Goal: Check status: Check status

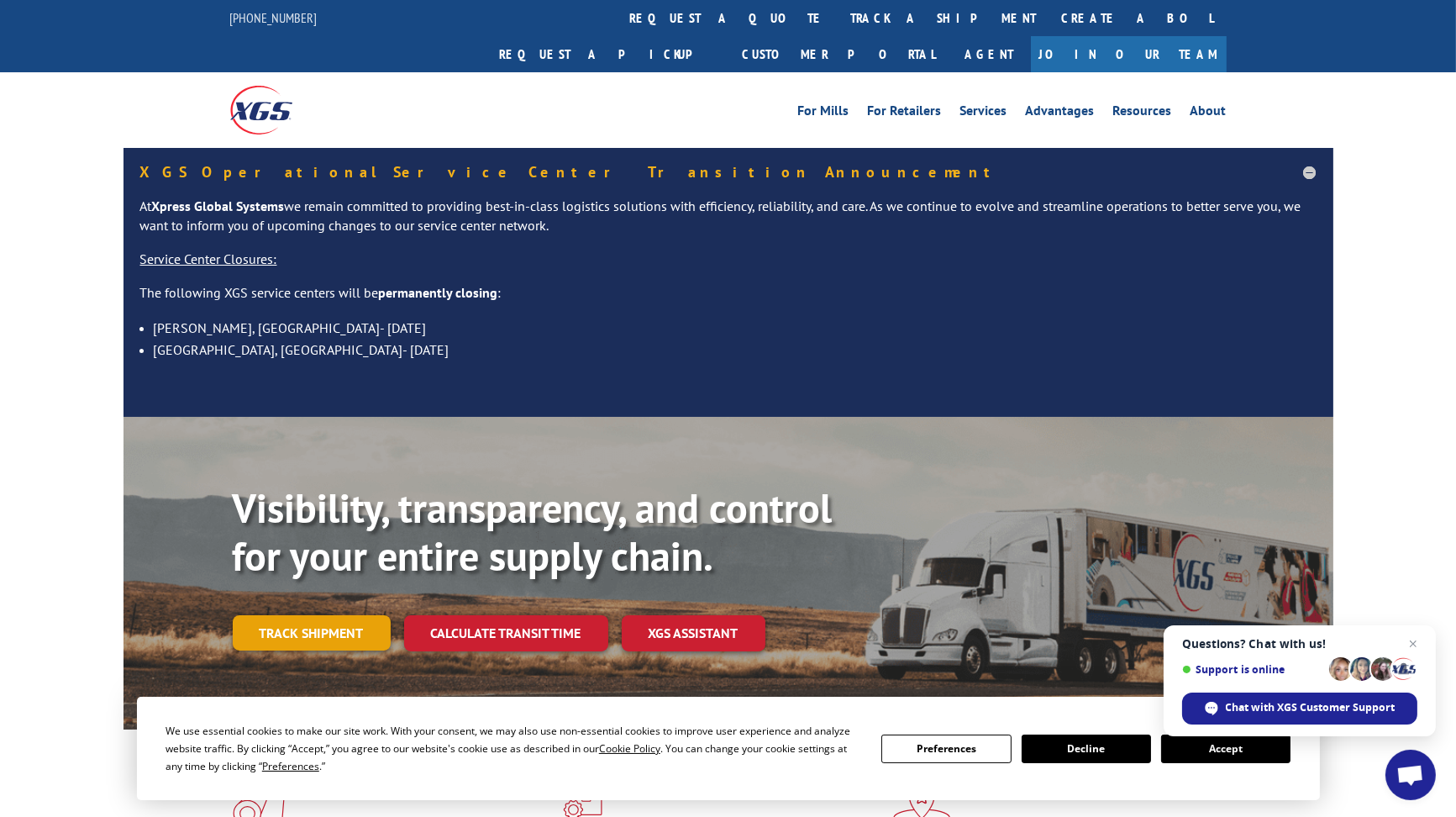
click at [343, 615] on link "Track shipment" at bounding box center [311, 633] width 158 height 35
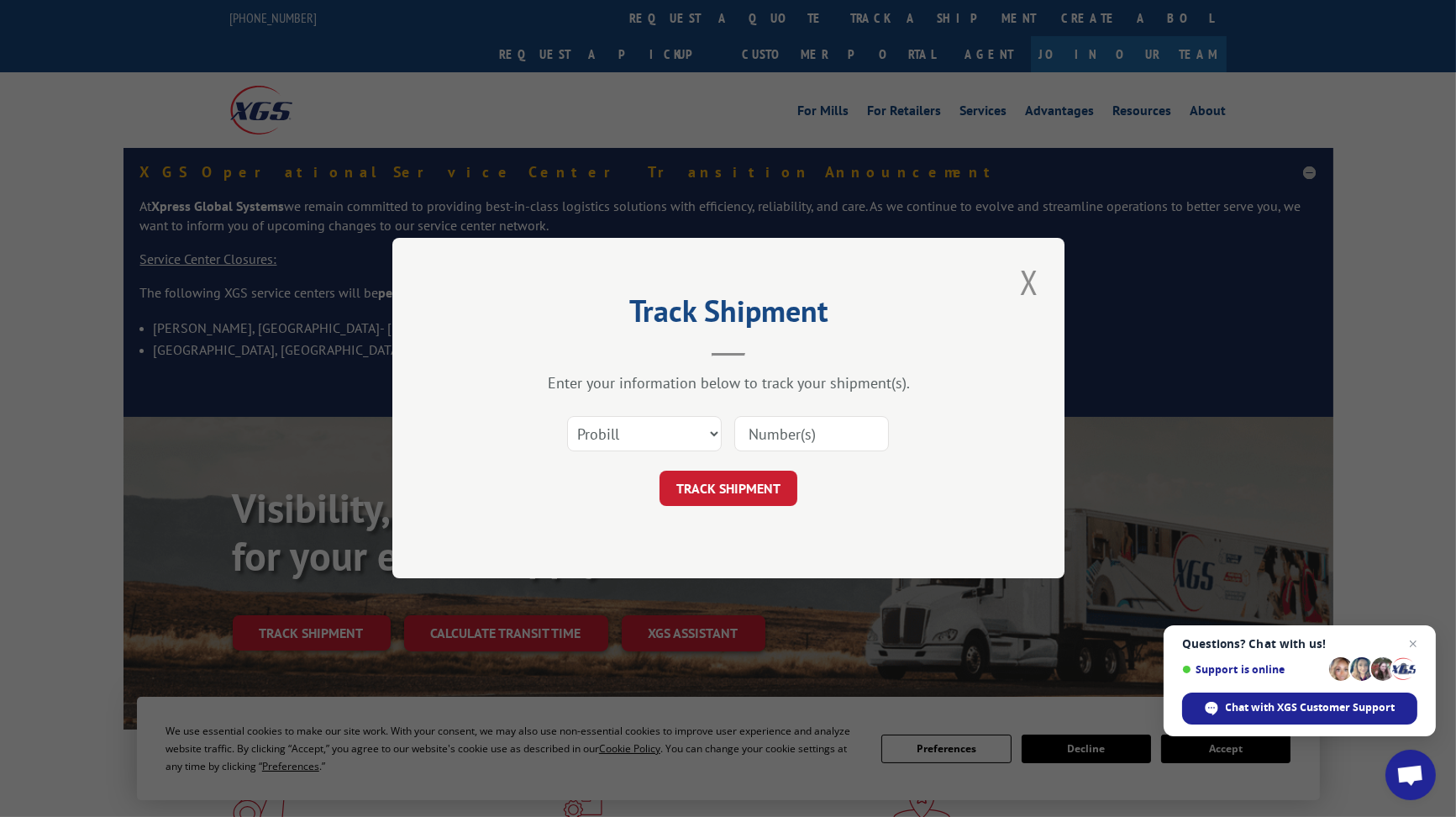
click at [777, 435] on input at bounding box center [811, 435] width 154 height 35
paste input "406177-01"
type input "406177-01"
click at [706, 501] on button "TRACK SHIPMENT" at bounding box center [728, 489] width 138 height 35
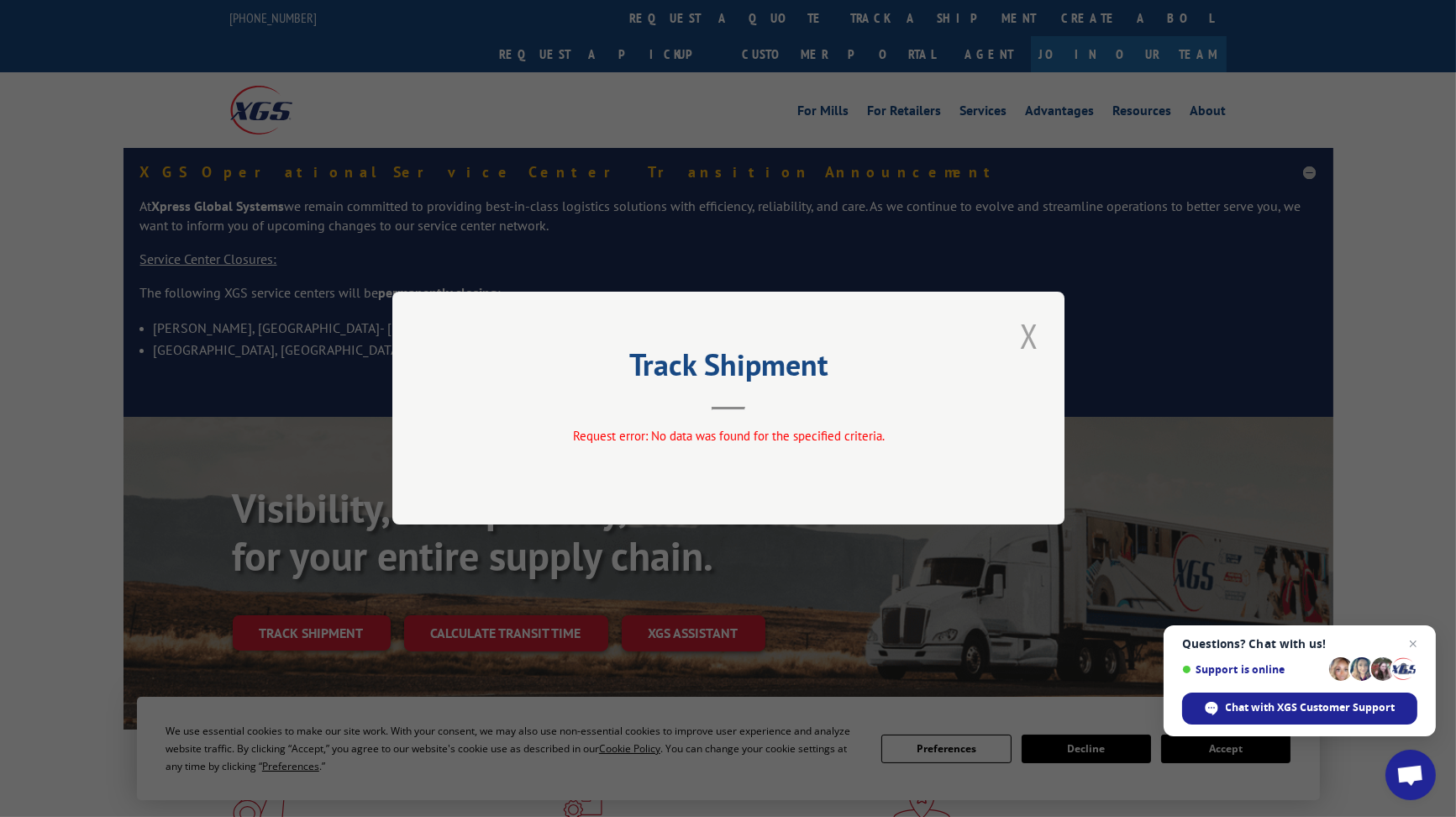
click at [1028, 336] on button "Close modal" at bounding box center [1029, 335] width 29 height 46
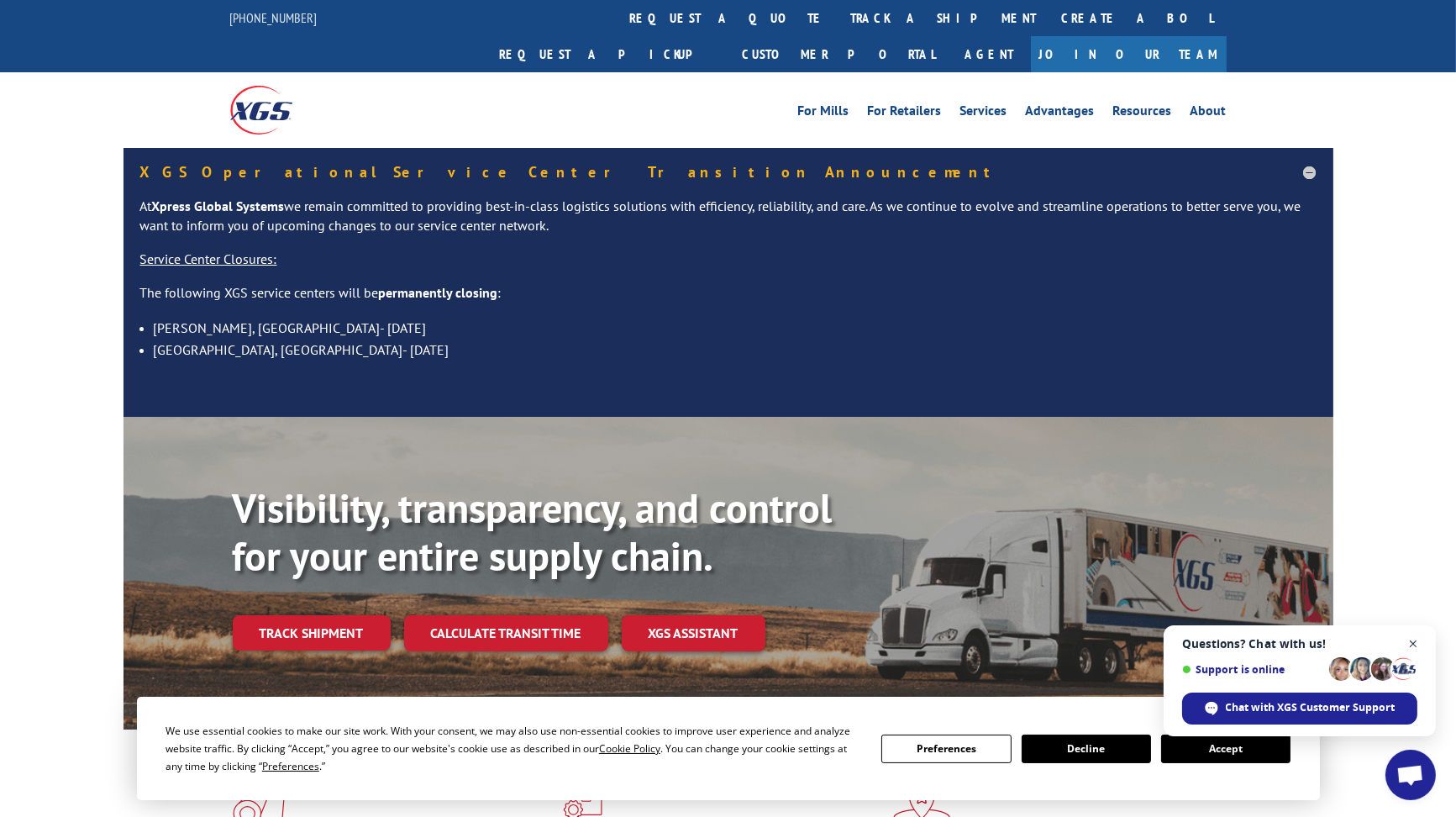
click at [1415, 644] on span "Open chat" at bounding box center [1413, 644] width 21 height 21
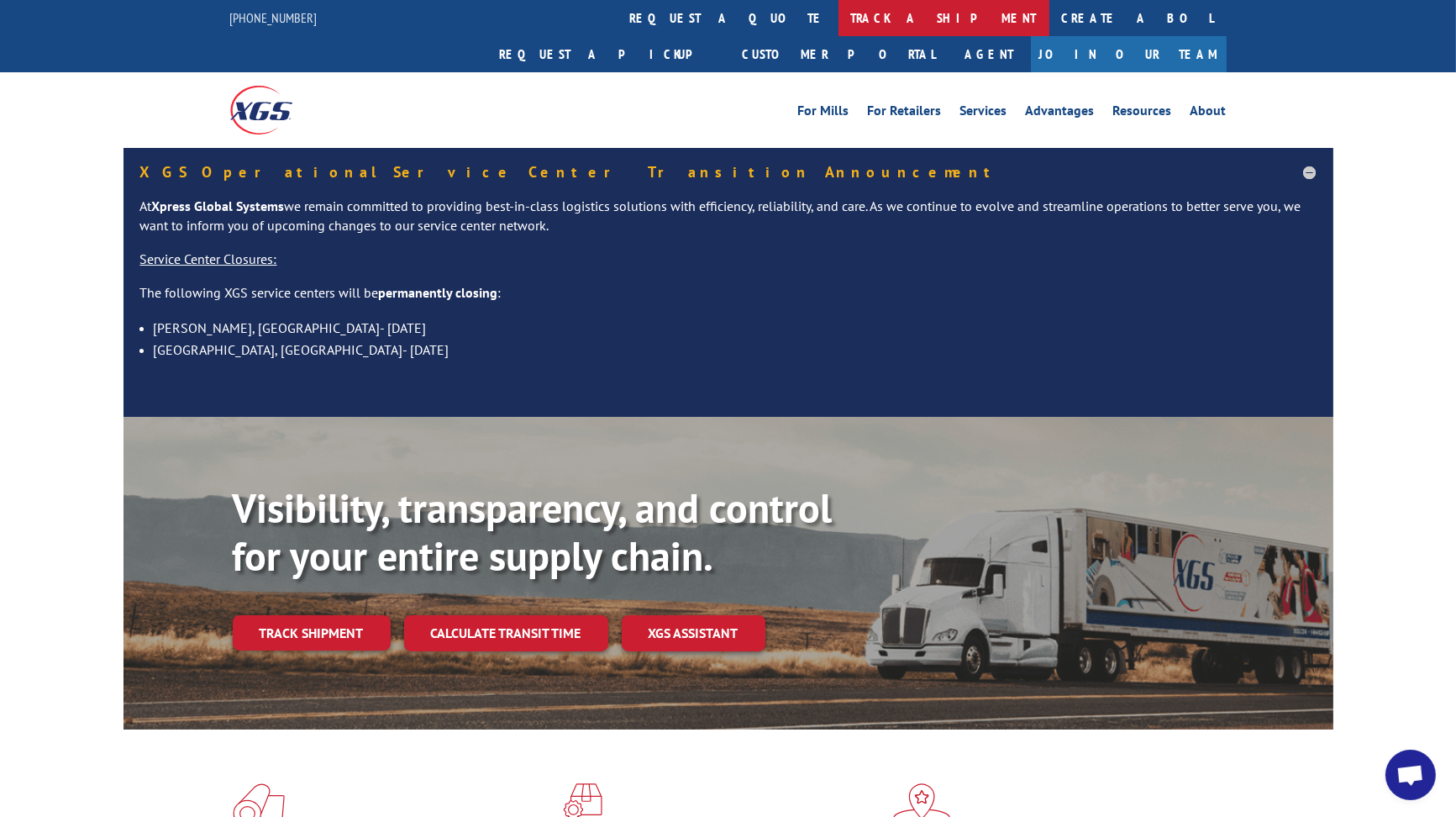
click at [838, 15] on link "track a shipment" at bounding box center [944, 17] width 211 height 36
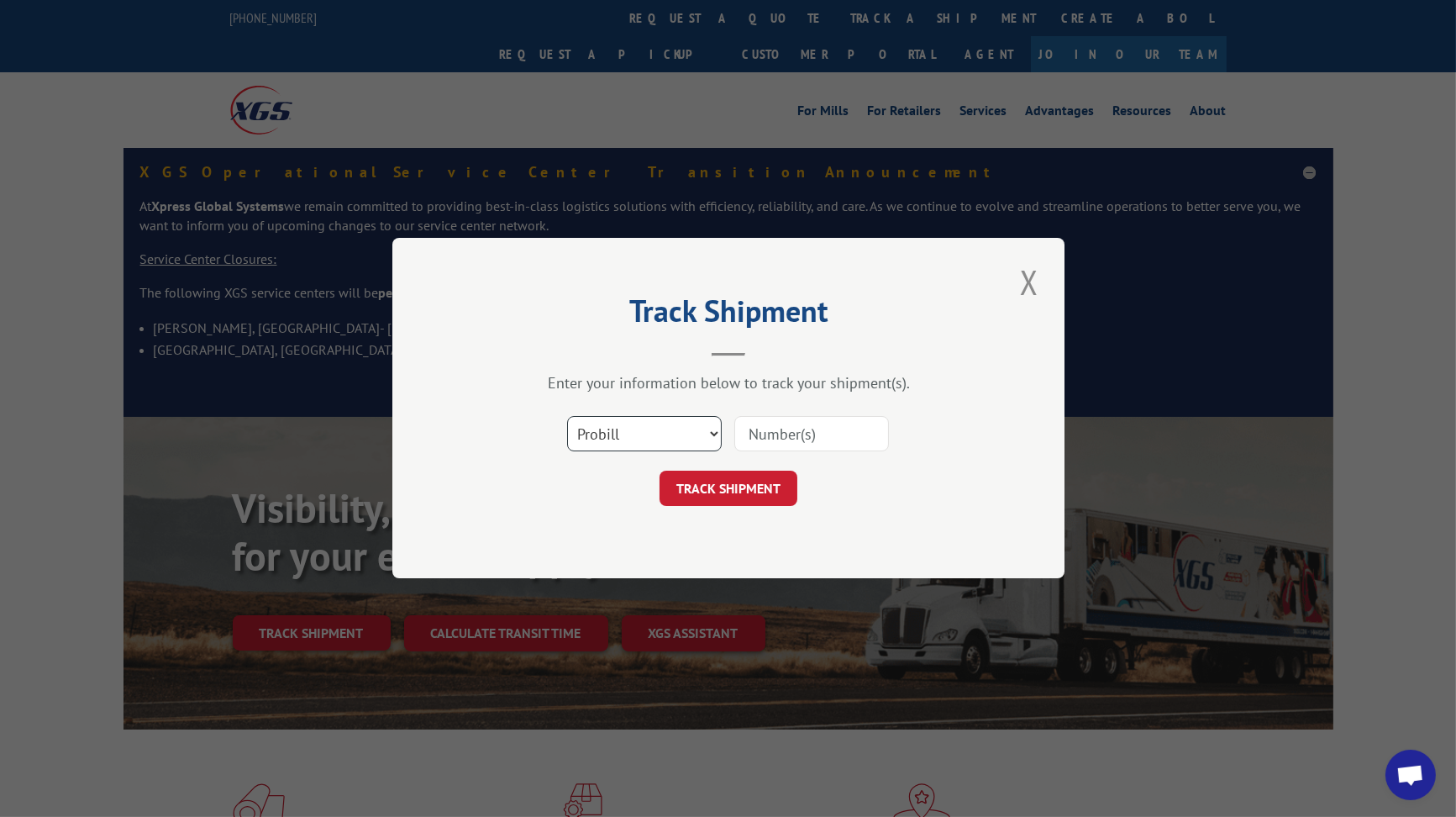
click at [646, 418] on select "Select category... Probill BOL PO" at bounding box center [644, 435] width 154 height 35
select select "bol"
click at [567, 417] on select "Select category... Probill BOL PO" at bounding box center [644, 435] width 154 height 35
click at [756, 431] on input at bounding box center [811, 435] width 154 height 35
type input "406177-01"
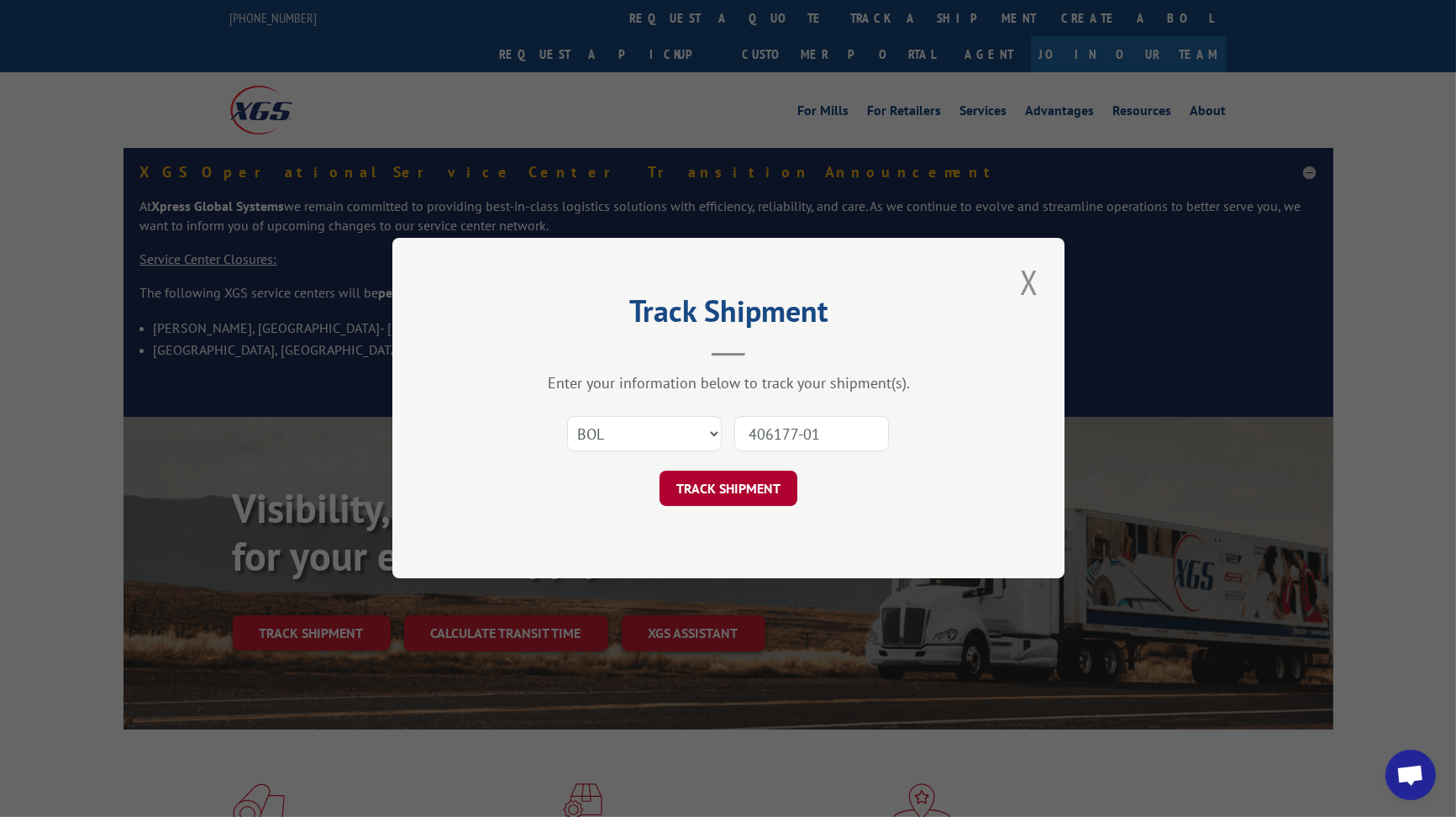
click at [726, 487] on button "TRACK SHIPMENT" at bounding box center [728, 489] width 138 height 35
